Goal: Transaction & Acquisition: Purchase product/service

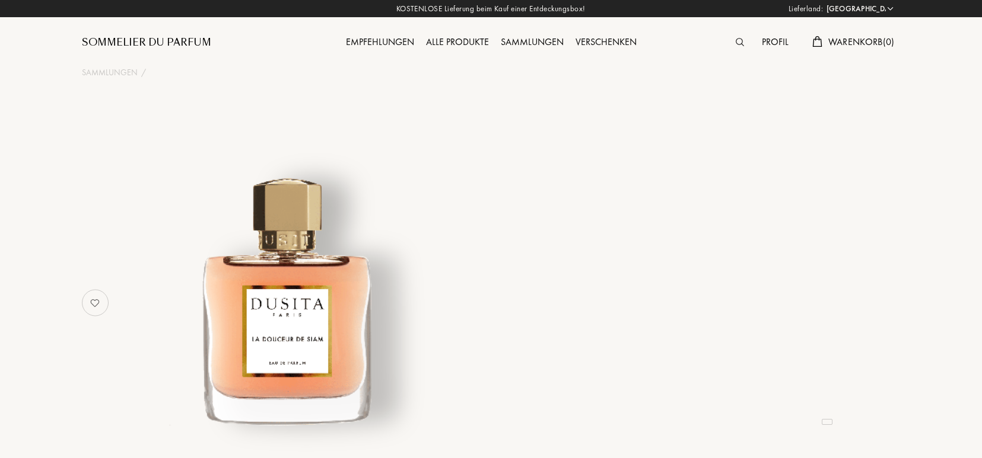
select select "DE"
select select "4"
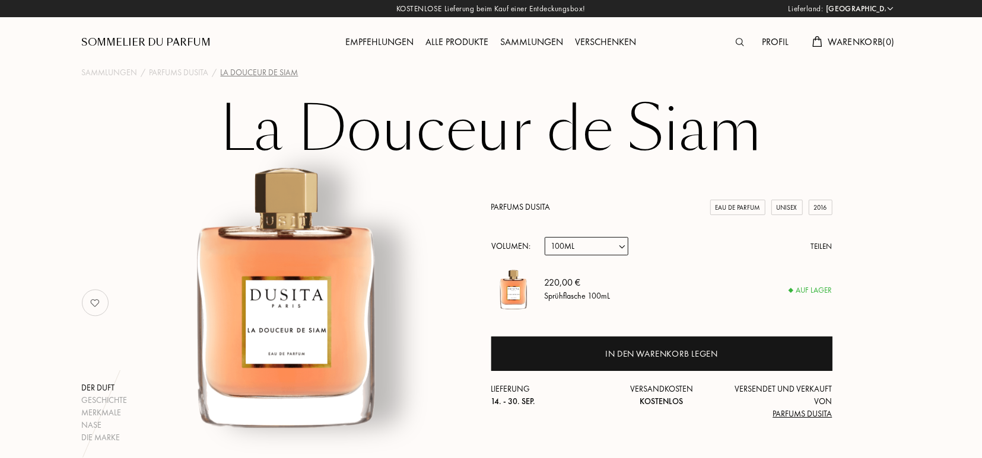
click at [544, 237] on select "Probe 15mL 22.5mL (3 * 7.5mL) 50mL 100mL" at bounding box center [586, 246] width 84 height 18
select select "1"
click option "15mL" at bounding box center [0, 0] width 0 height 0
select select "1"
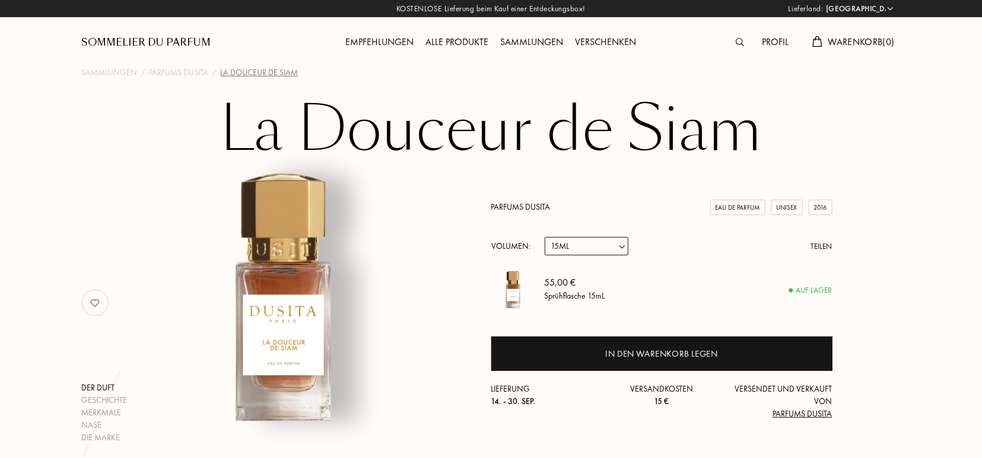
click at [544, 237] on select "Probe 15mL 22.5mL (3 * 7.5mL) 50mL 100mL" at bounding box center [586, 246] width 84 height 18
select select "2"
click option "22.5mL (3 * 7.5mL)" at bounding box center [0, 0] width 0 height 0
select select "2"
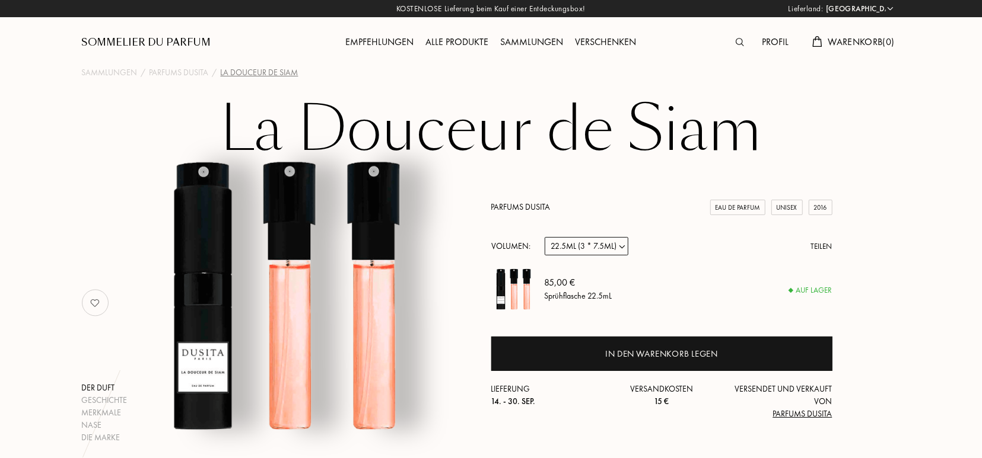
click at [544, 237] on select "Probe 15mL 22.5mL (3 * 7.5mL) 50mL 100mL" at bounding box center [586, 246] width 84 height 18
select select "3"
click option "50mL" at bounding box center [0, 0] width 0 height 0
select select "3"
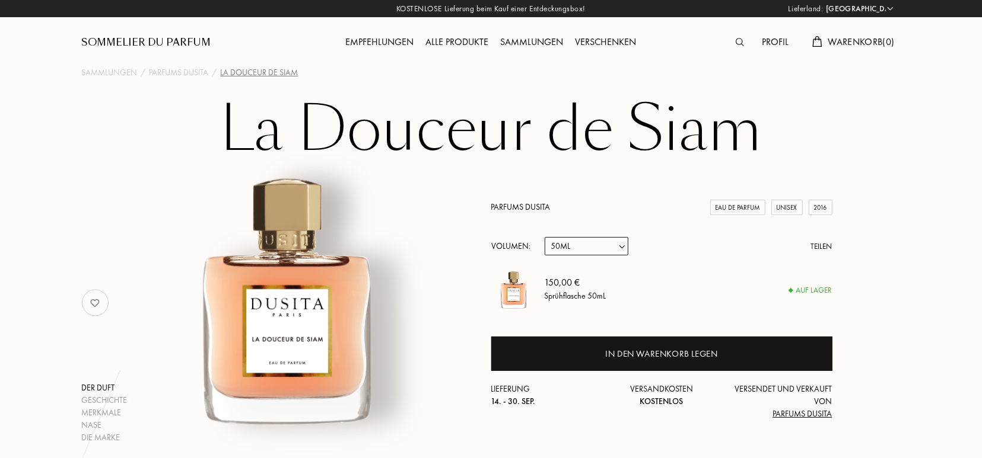
select select "4"
